Goal: Answer question/provide support

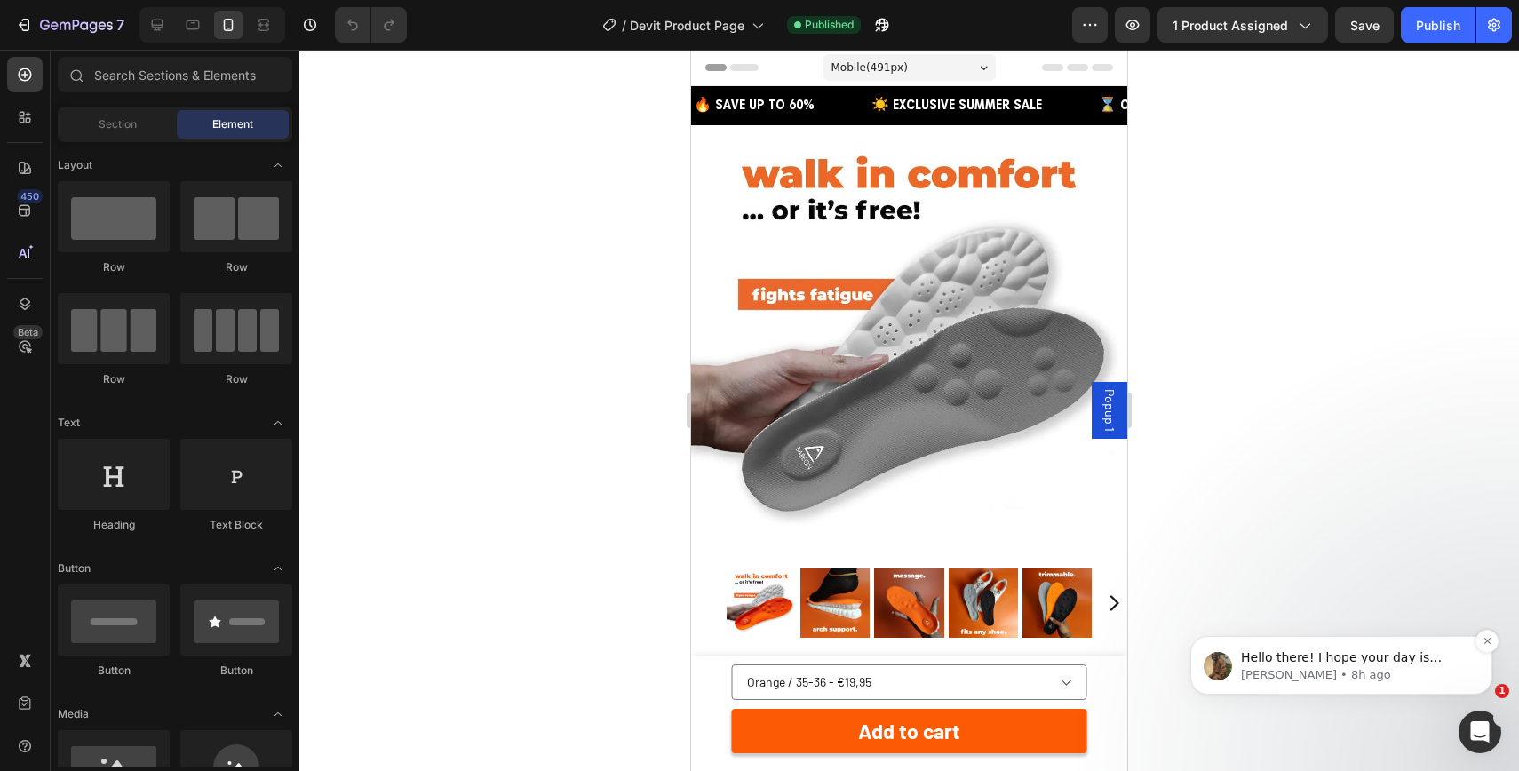
click at [1487, 677] on div "Hello there! I hope your day is treating you well. It's [PERSON_NAME] from GemP…" at bounding box center [1341, 665] width 302 height 59
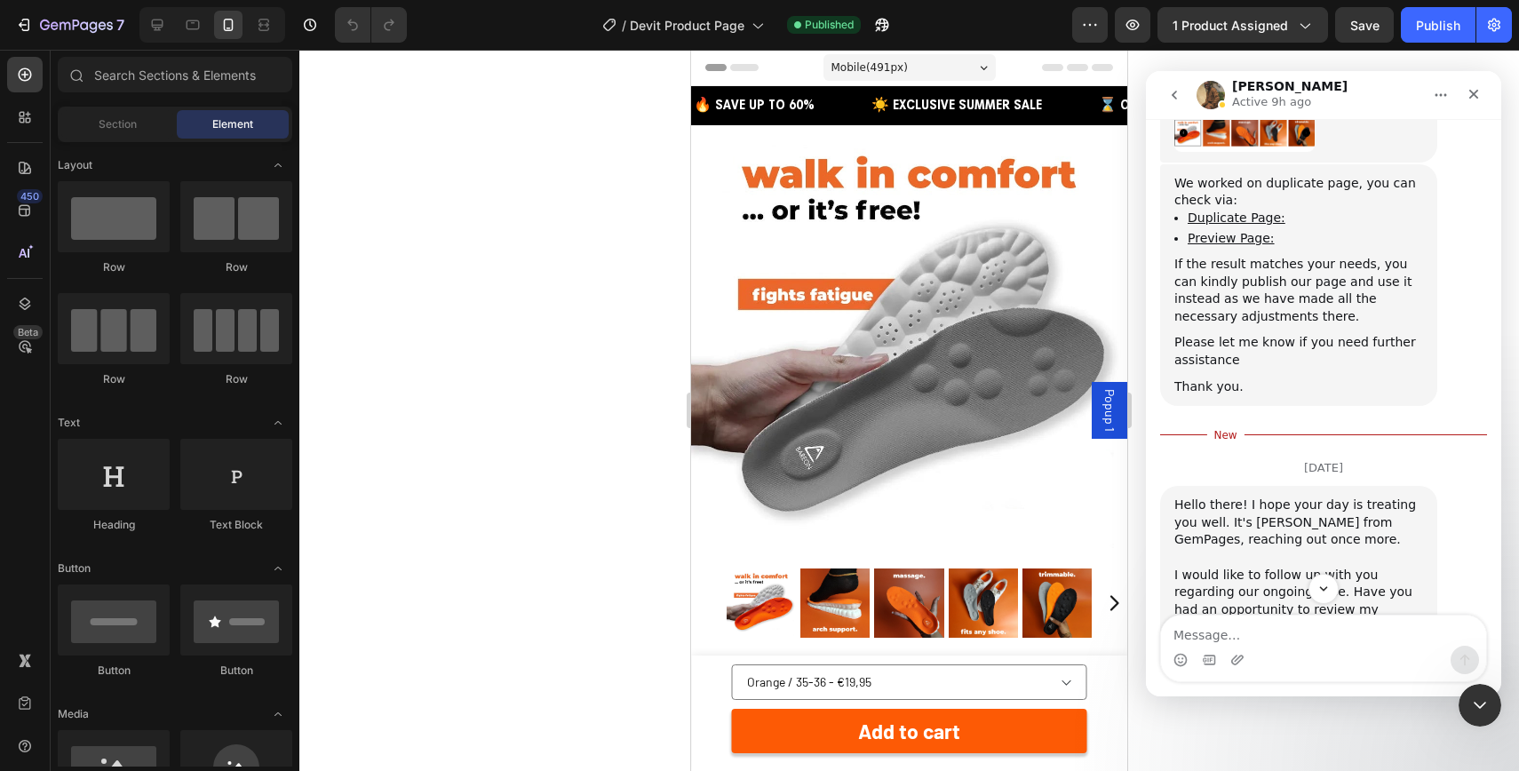
scroll to position [4167, 0]
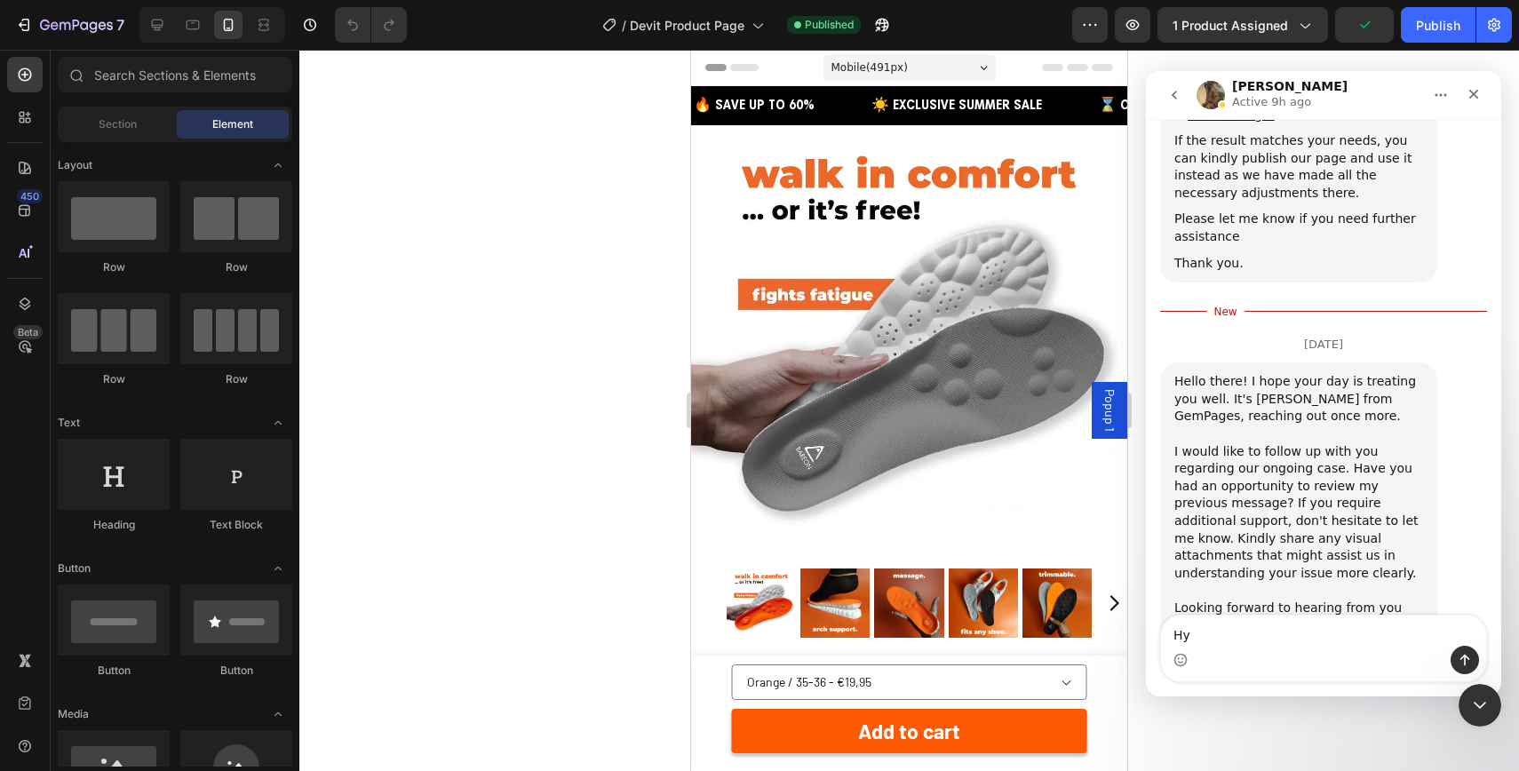
type textarea "H"
type textarea "e"
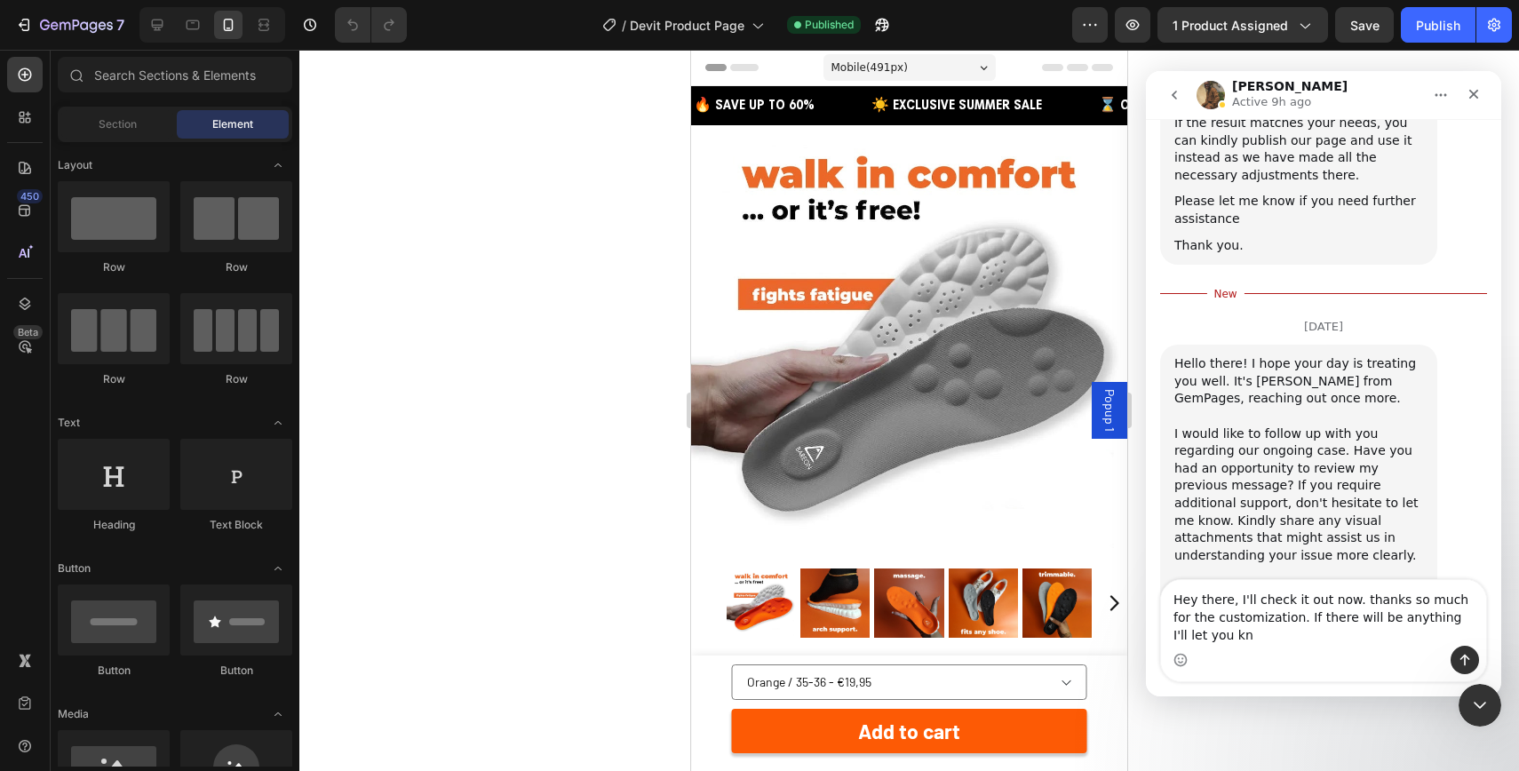
scroll to position [4202, 0]
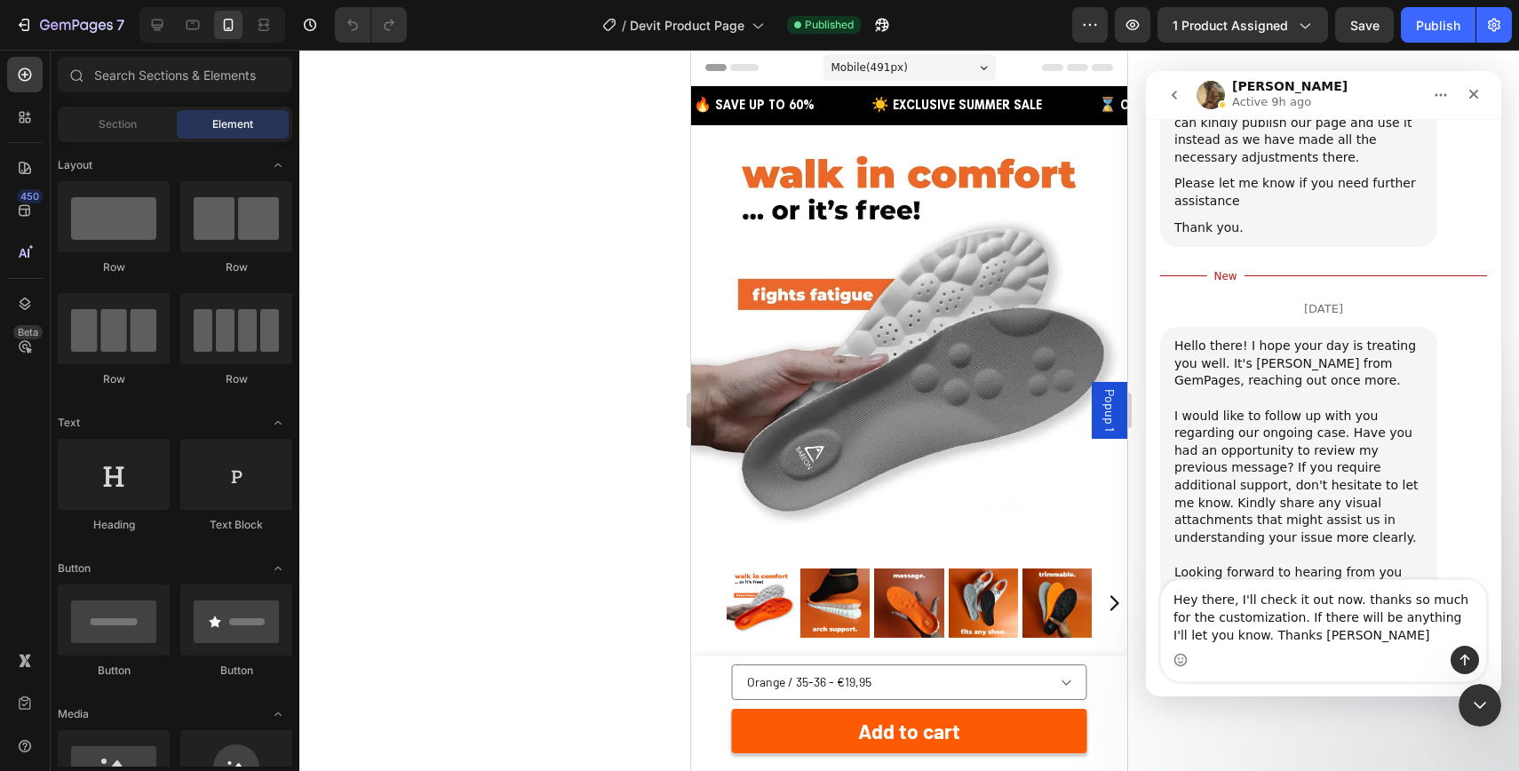
type textarea "Hey there, I'll check it out now. thanks so much for the customization. If ther…"
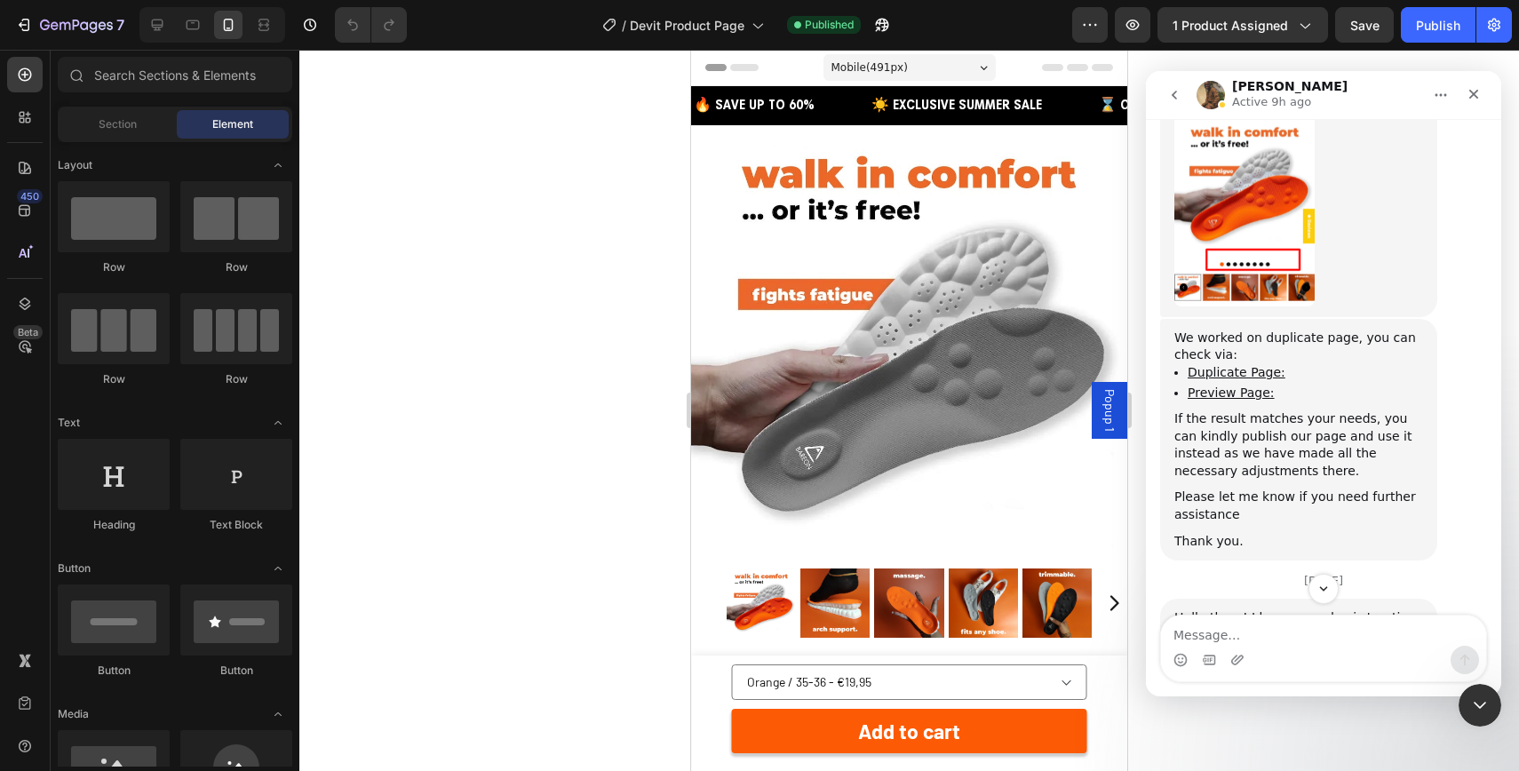
scroll to position [3810, 0]
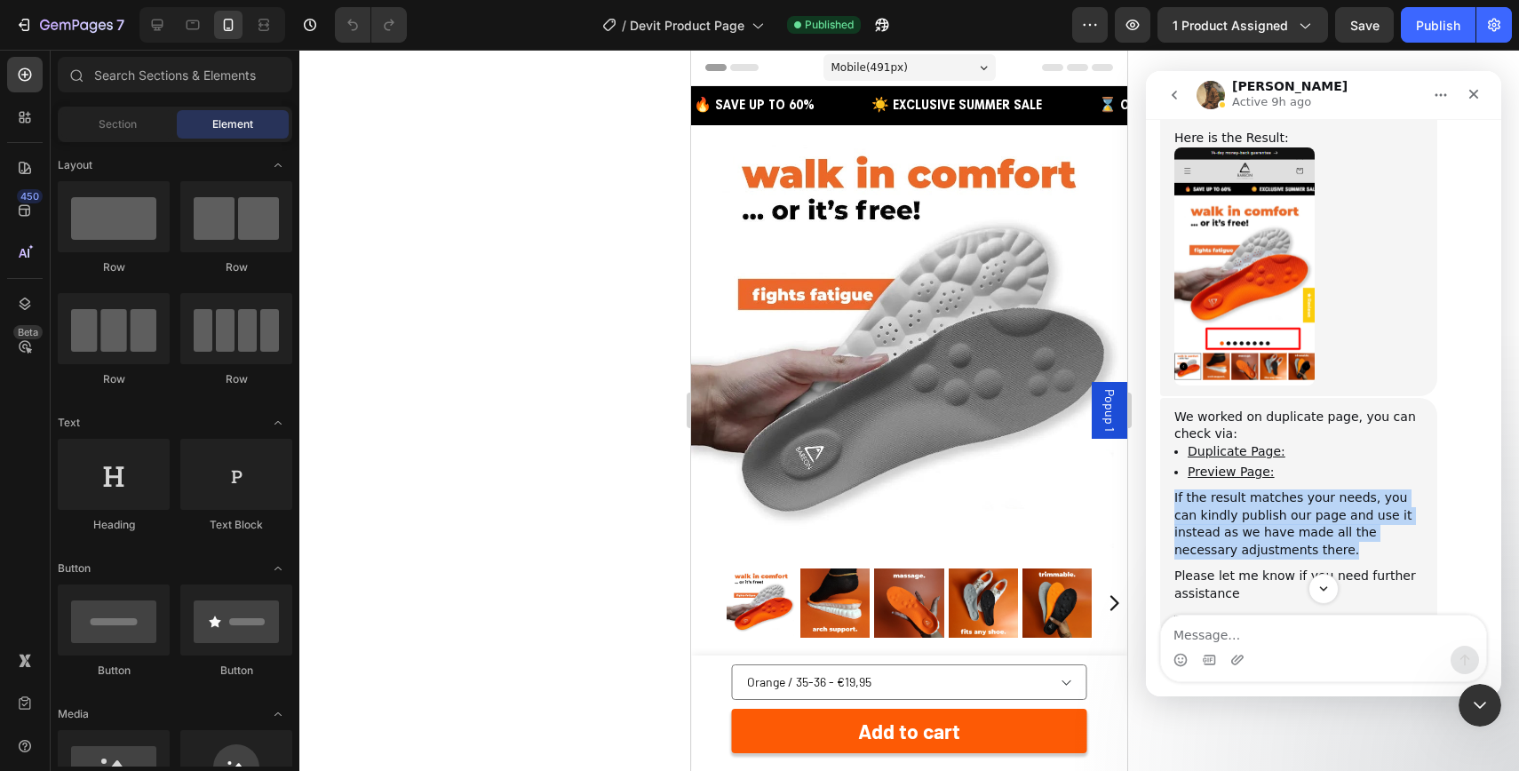
drag, startPoint x: 1175, startPoint y: 392, endPoint x: 1268, endPoint y: 457, distance: 113.6
click at [1269, 457] on div "We worked on duplicate page, you can check via: Duplicate Page: Preview Page: I…" at bounding box center [1298, 519] width 249 height 221
click at [1313, 489] on div "If the result matches your needs, you can kindly publish our page and use it in…" at bounding box center [1298, 523] width 249 height 69
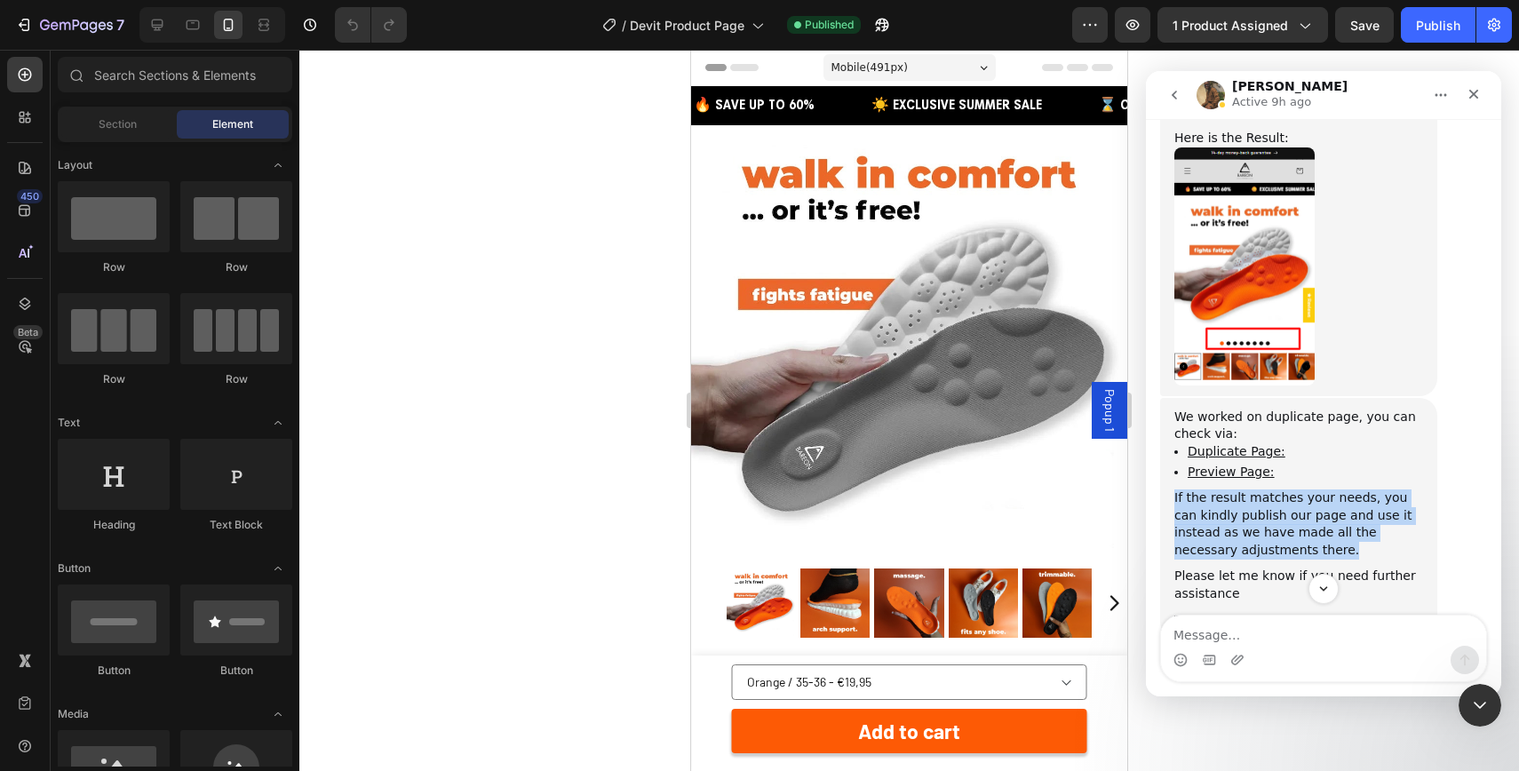
click at [1306, 489] on div "If the result matches your needs, you can kindly publish our page and use it in…" at bounding box center [1298, 523] width 249 height 69
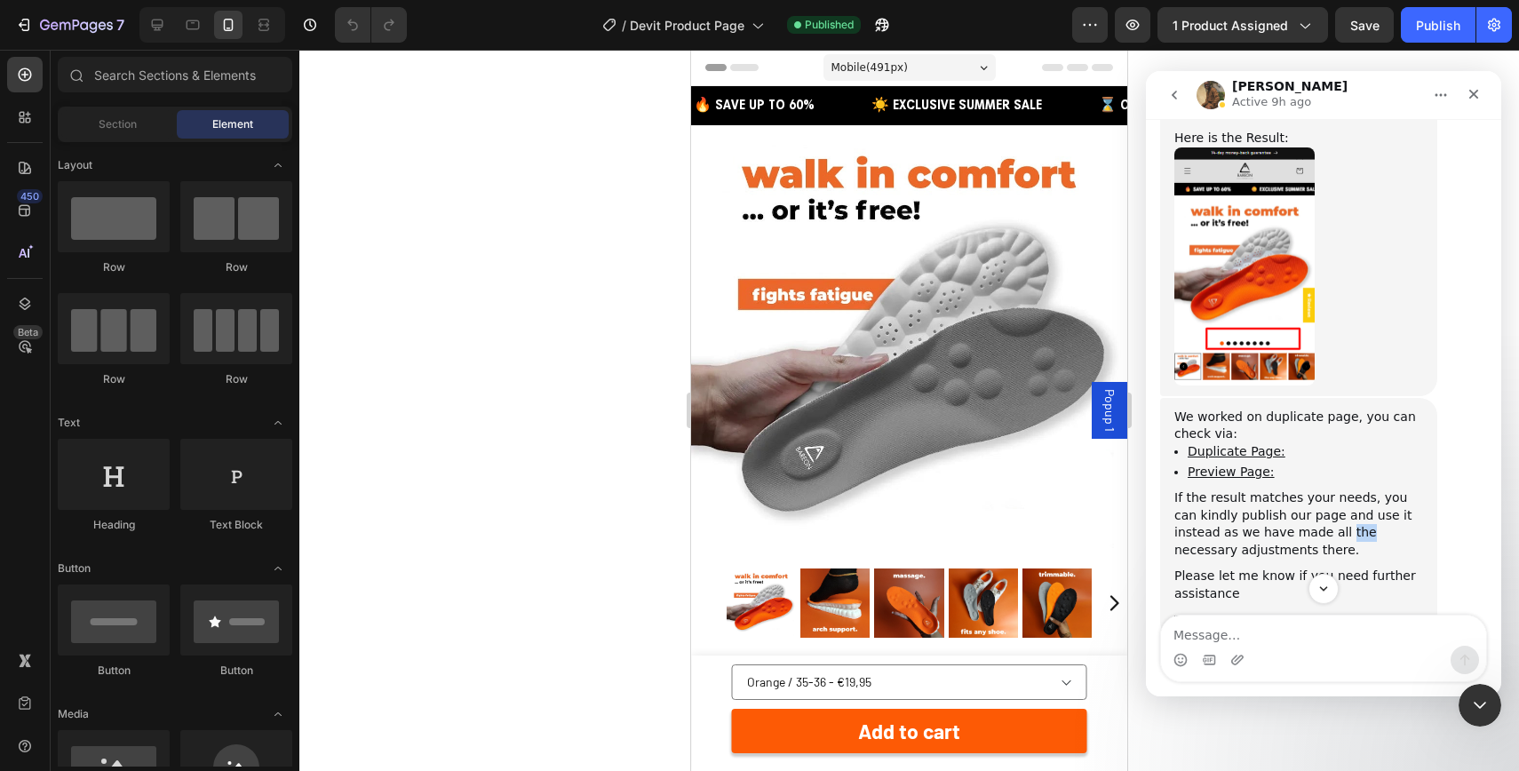
click at [1306, 489] on div "If the result matches your needs, you can kindly publish our page and use it in…" at bounding box center [1298, 523] width 249 height 69
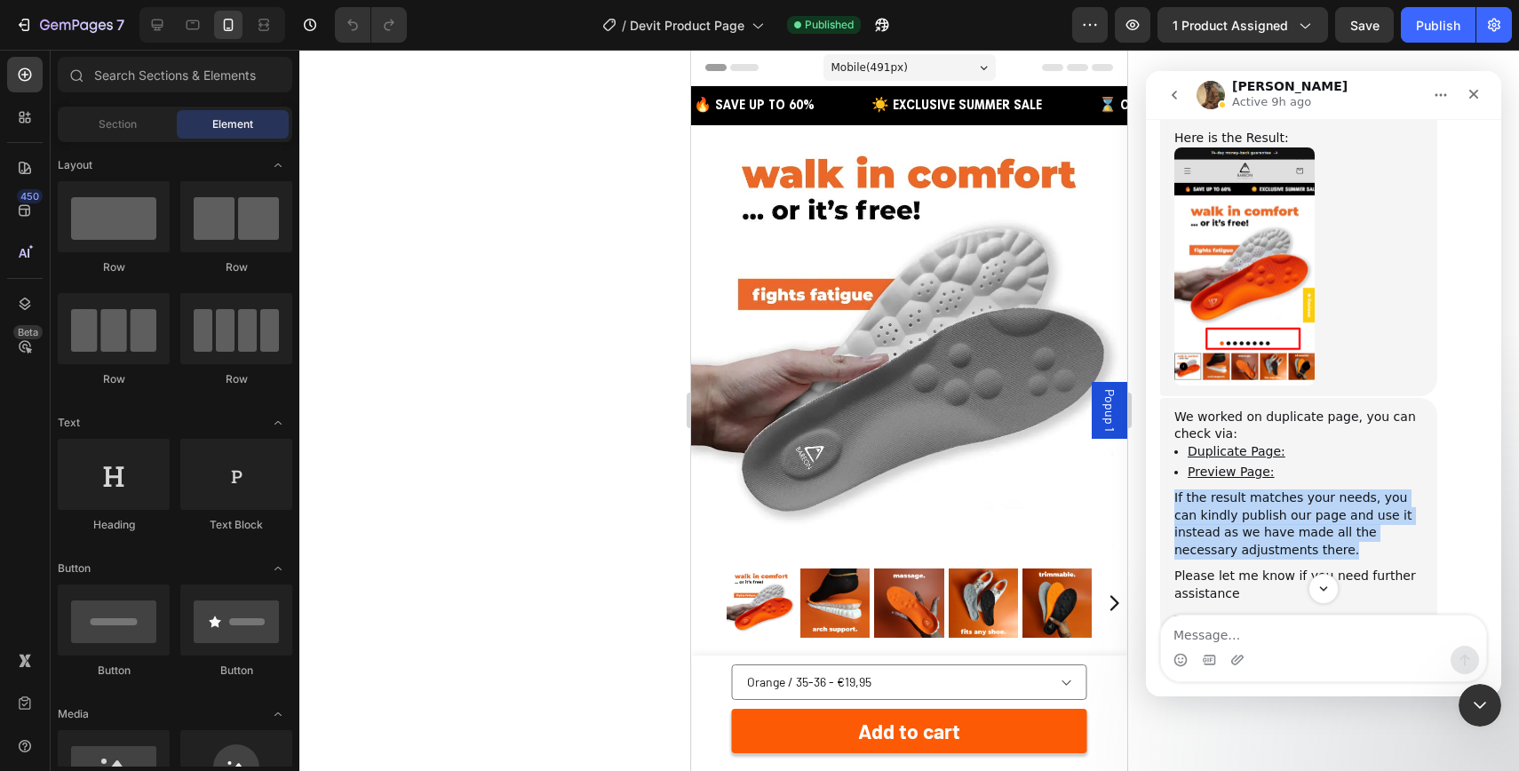
click at [1306, 489] on div "If the result matches your needs, you can kindly publish our page and use it in…" at bounding box center [1298, 523] width 249 height 69
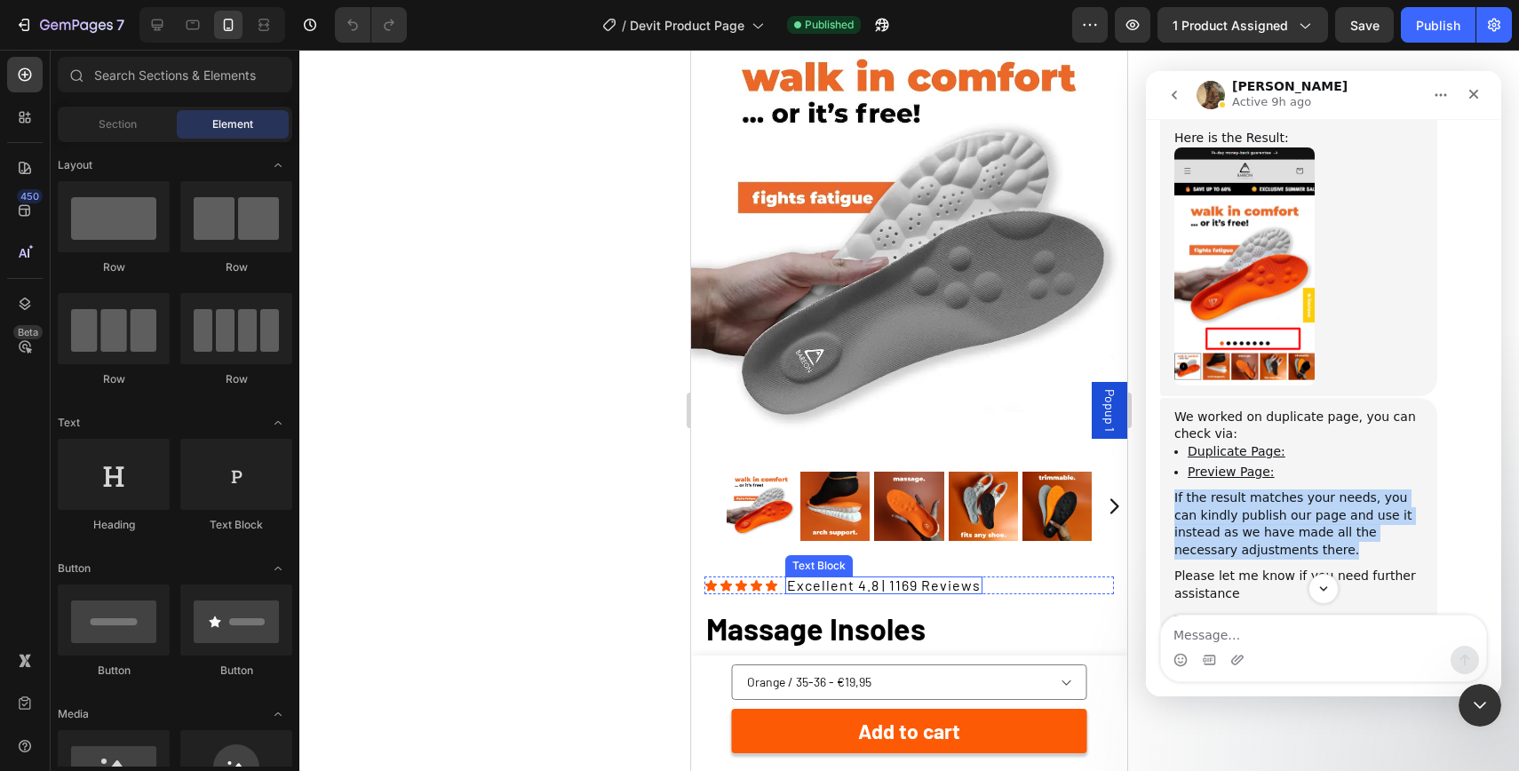
scroll to position [0, 0]
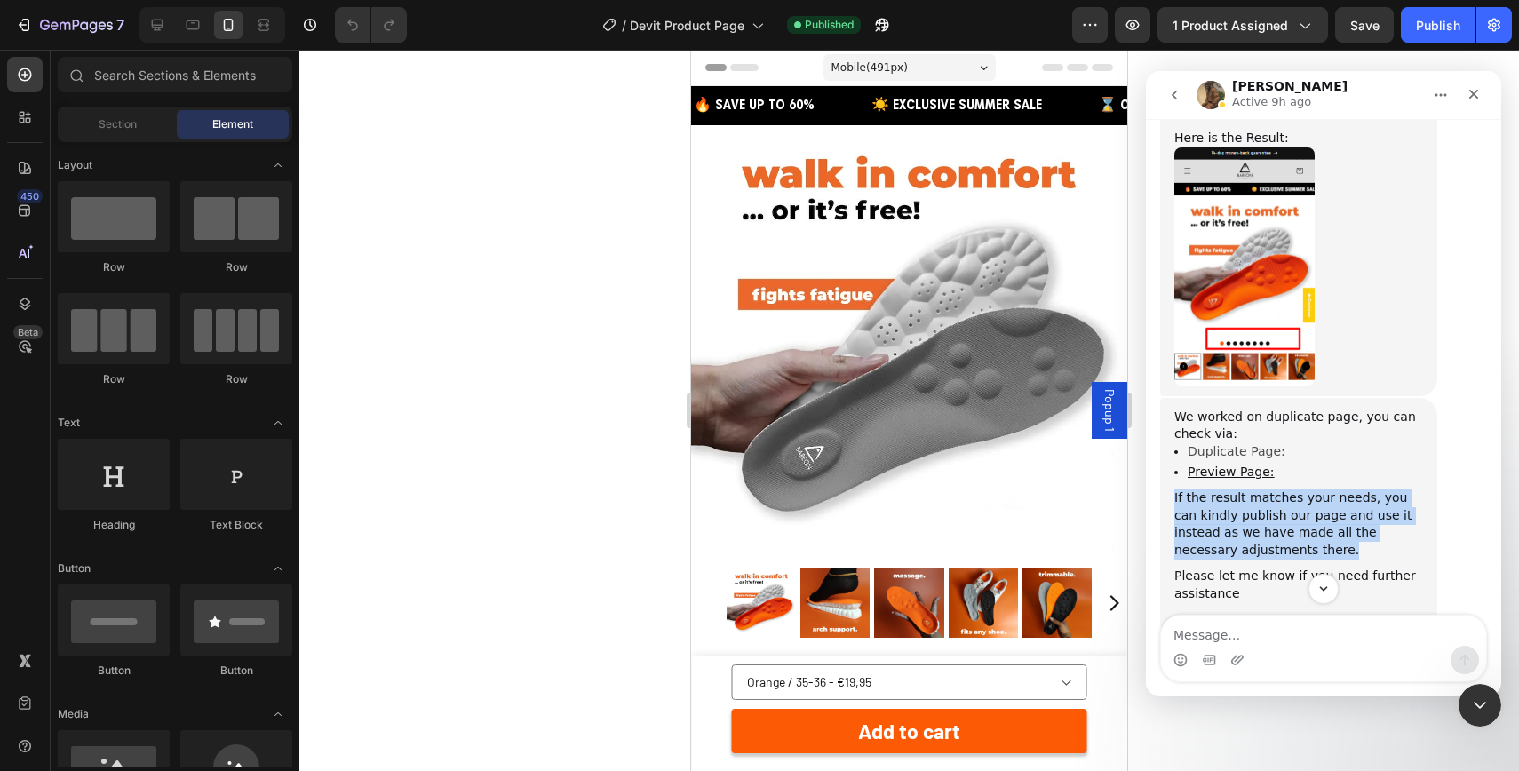
click at [1258, 444] on link "Duplicate Page:" at bounding box center [1237, 451] width 98 height 14
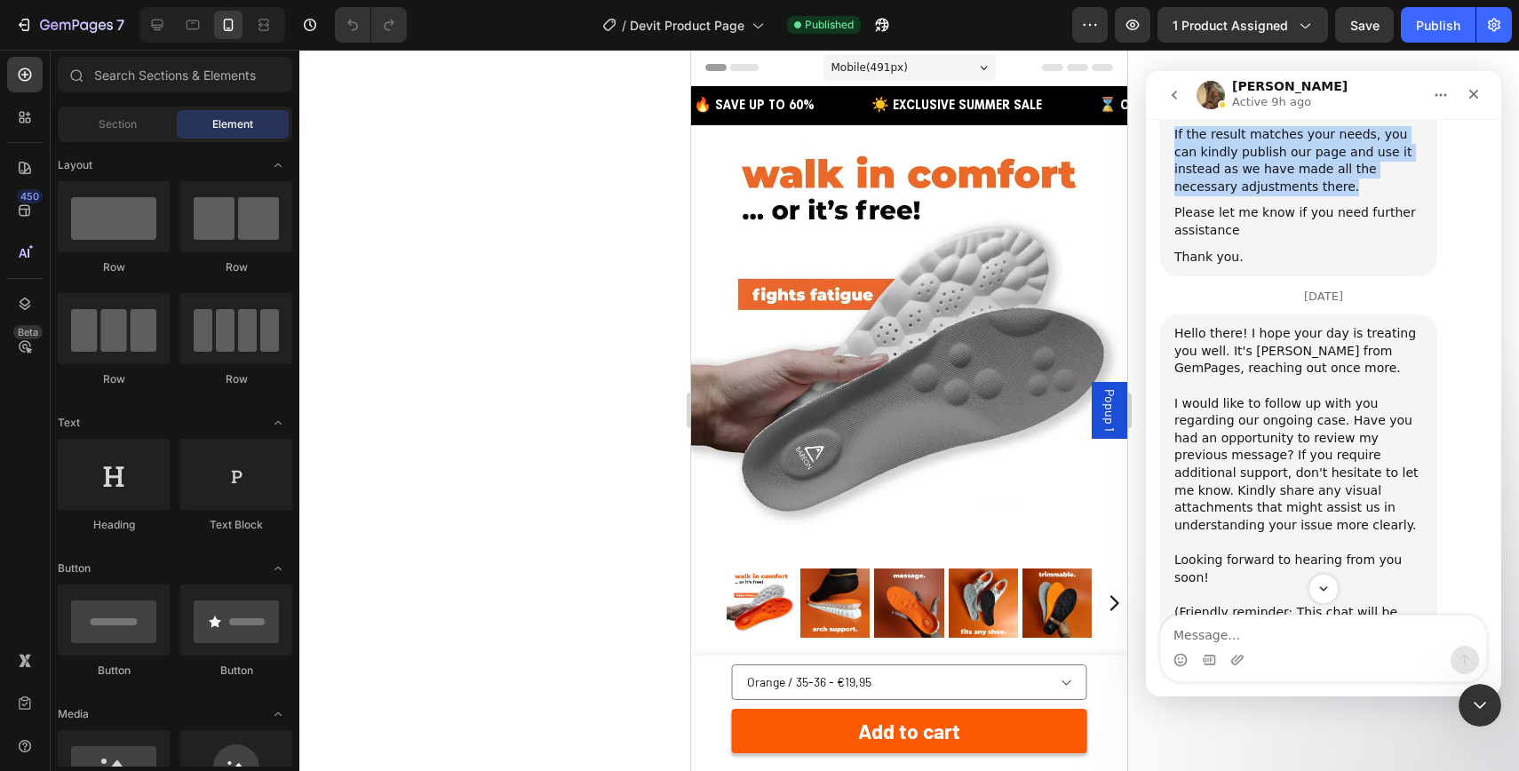
scroll to position [4213, 0]
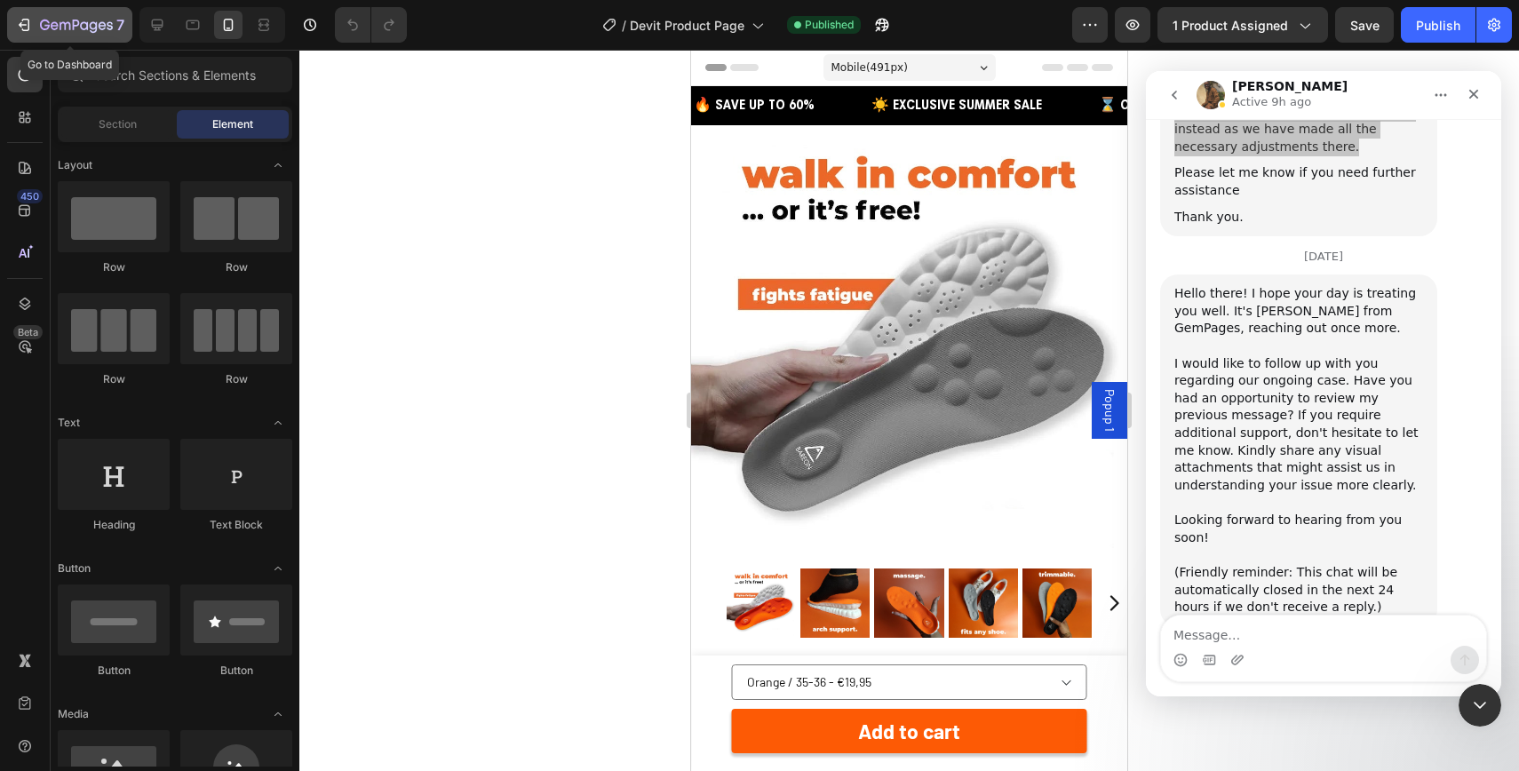
click at [44, 10] on button "7" at bounding box center [69, 25] width 125 height 36
